Goal: Information Seeking & Learning: Learn about a topic

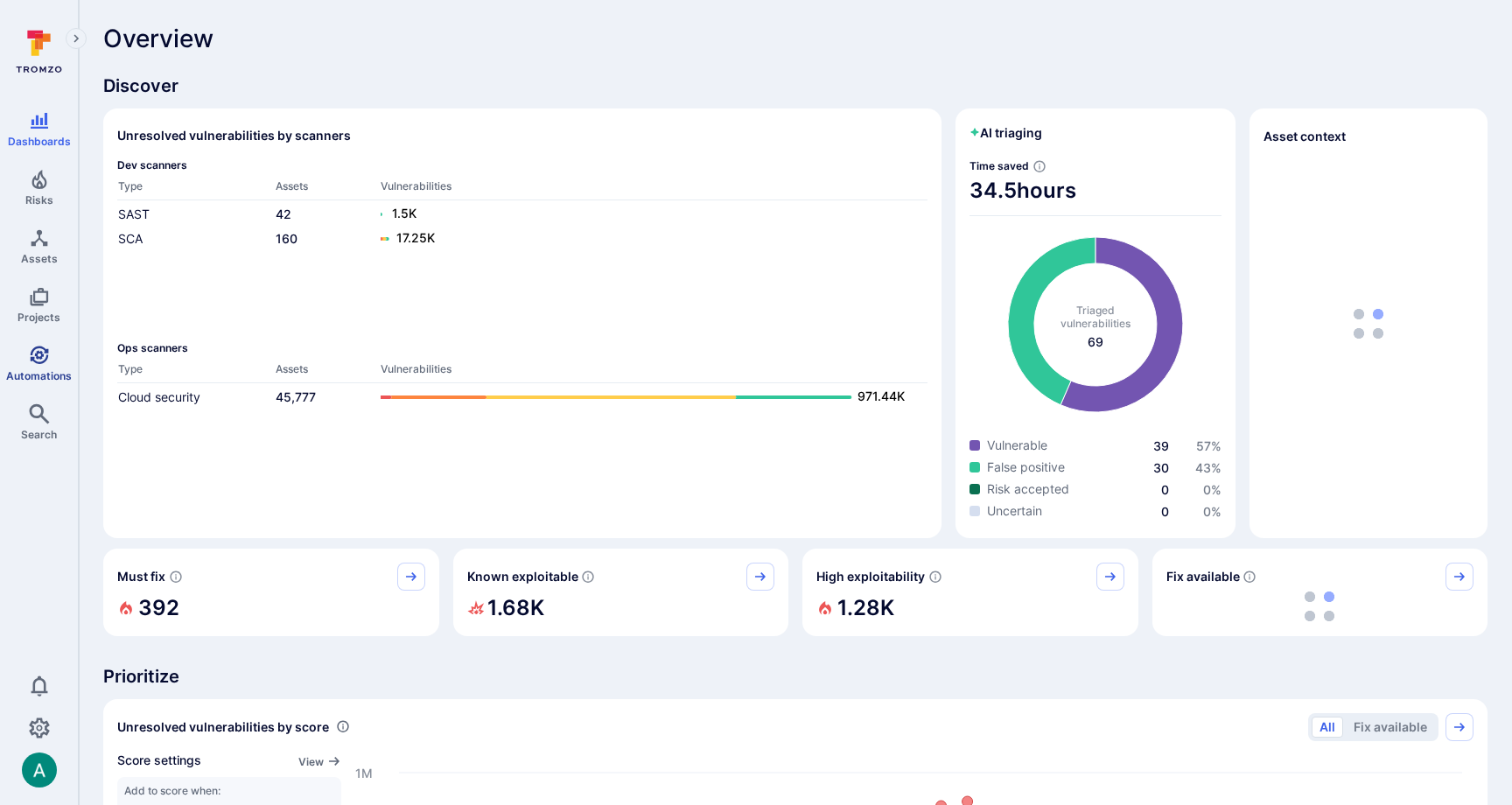
click at [45, 358] on icon "Automations" at bounding box center [39, 355] width 18 height 18
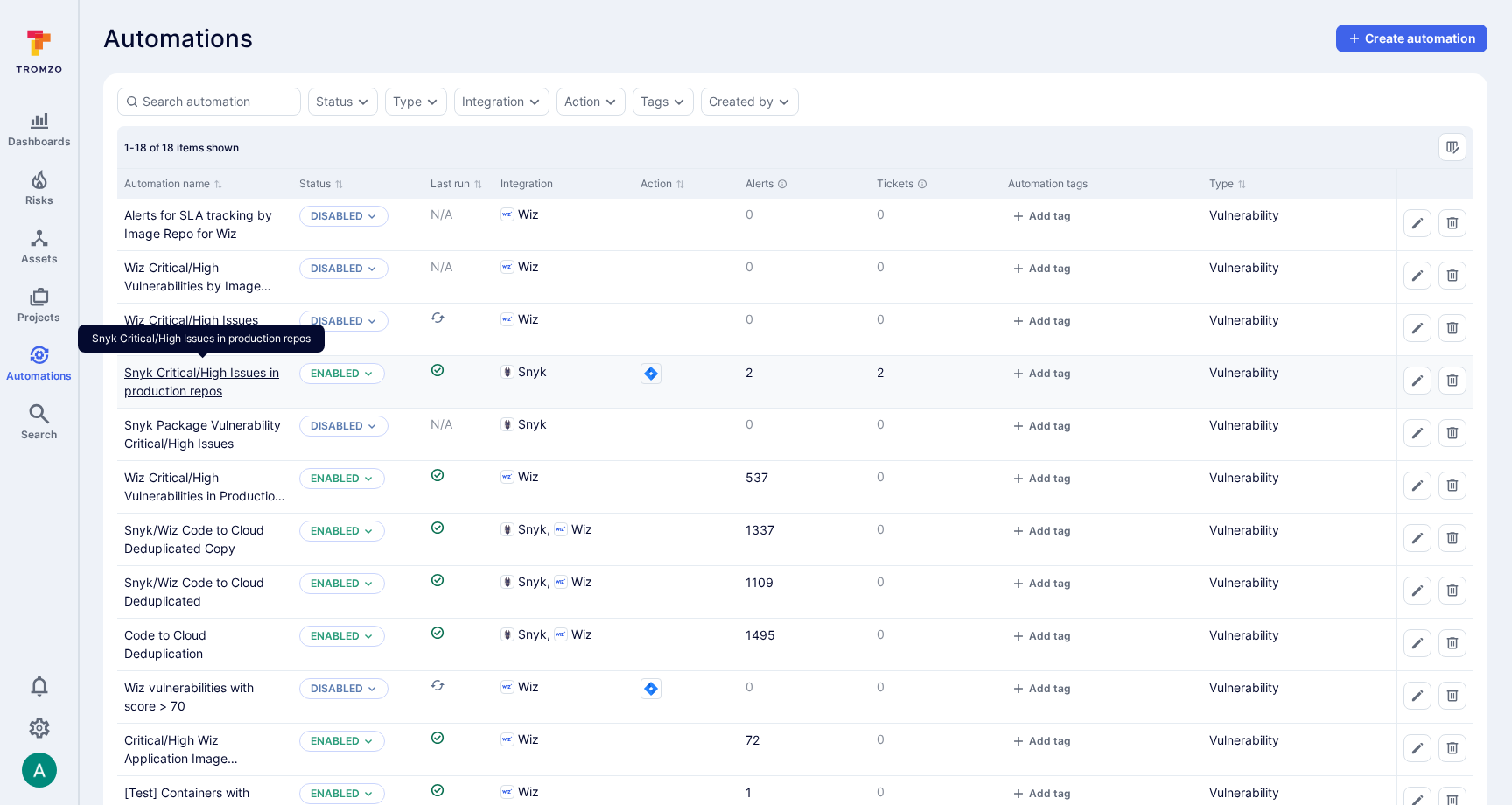
click at [211, 369] on link "Snyk Critical/High Issues in production repos" at bounding box center [201, 381] width 155 height 34
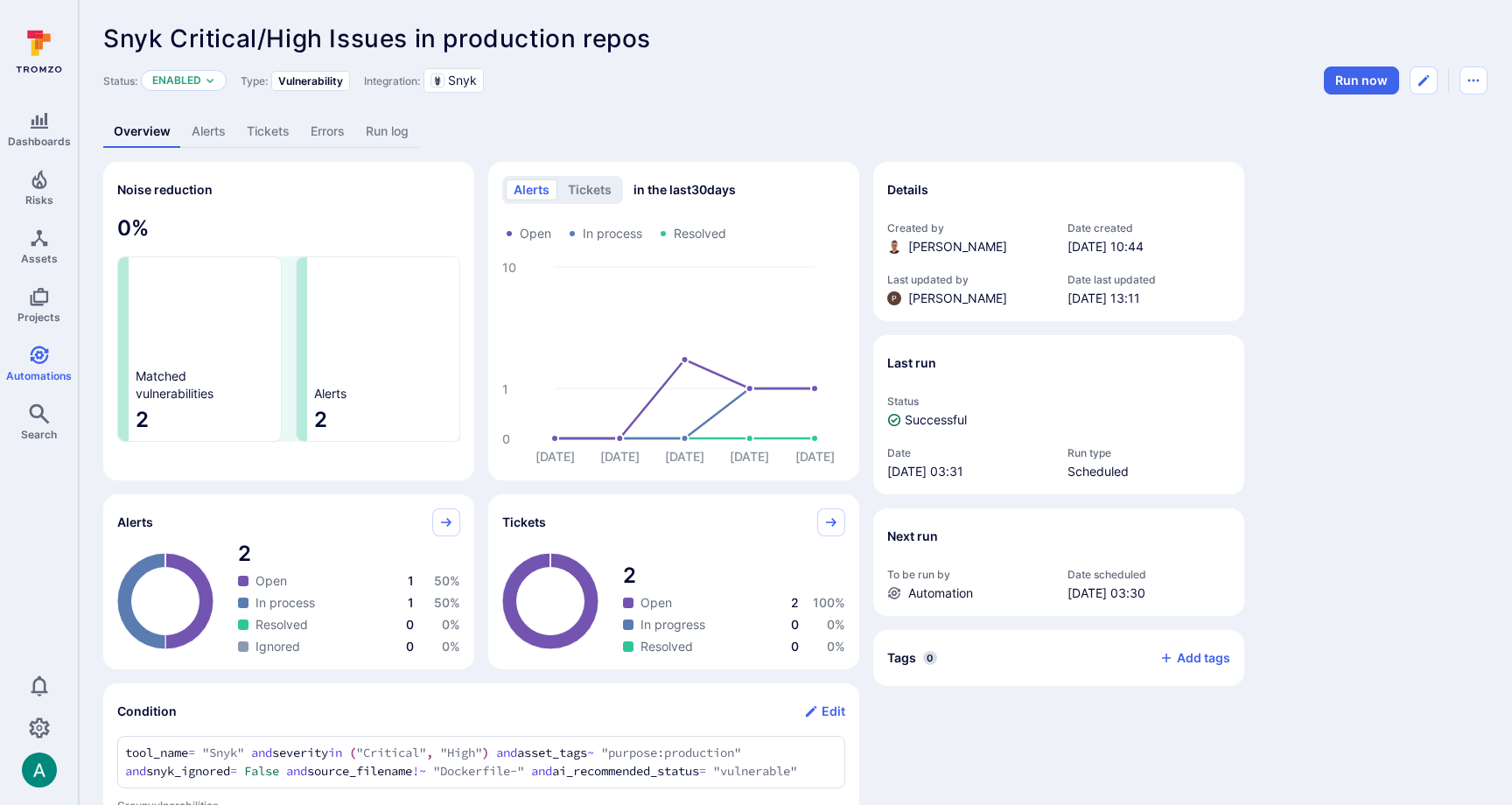
click at [203, 130] on link "Alerts" at bounding box center [208, 131] width 55 height 33
